Goal: Task Accomplishment & Management: Complete application form

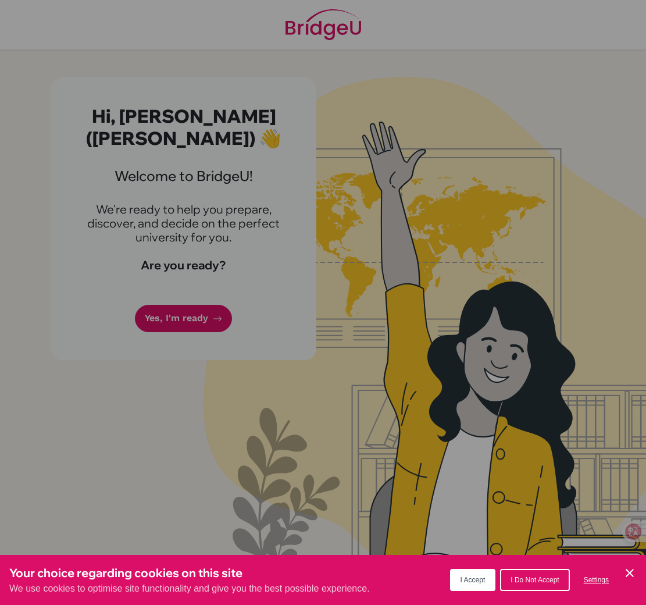
click at [471, 578] on span "I Accept" at bounding box center [472, 579] width 25 height 8
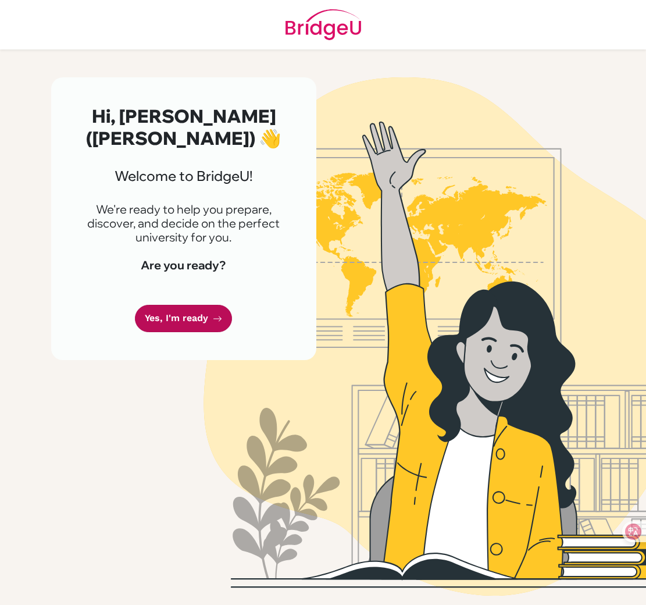
click at [188, 305] on link "Yes, I'm ready" at bounding box center [183, 318] width 97 height 27
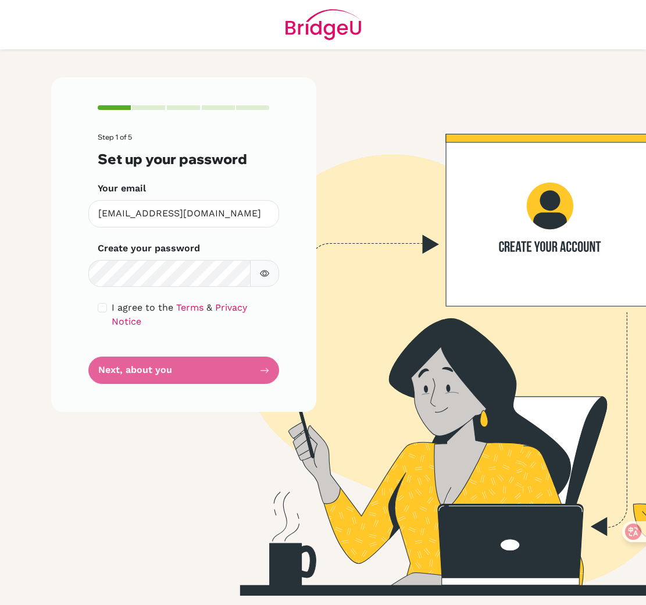
click at [310, 394] on div "Step 1 of 5 Set up your password Your email [EMAIL_ADDRESS][DOMAIN_NAME] Invali…" at bounding box center [183, 244] width 265 height 334
click at [267, 276] on icon "button" at bounding box center [264, 273] width 9 height 9
click at [104, 306] on input "checkbox" at bounding box center [102, 307] width 9 height 9
checkbox input "true"
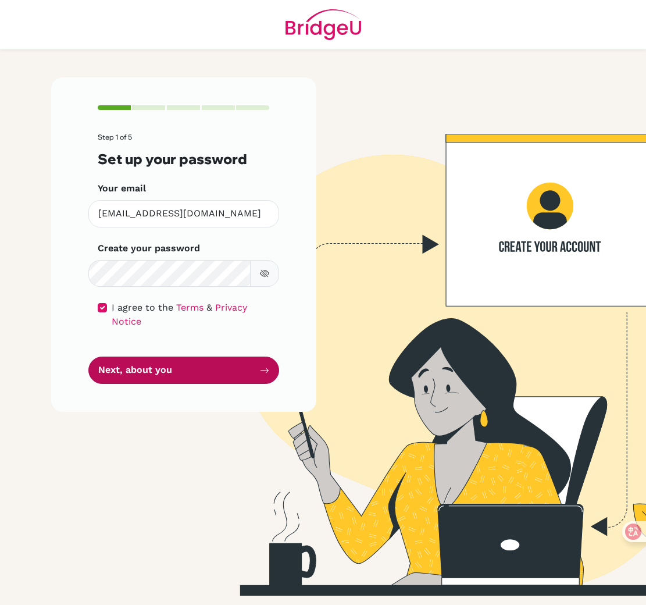
click at [141, 360] on button "Next, about you" at bounding box center [183, 369] width 191 height 27
